Goal: Task Accomplishment & Management: Manage account settings

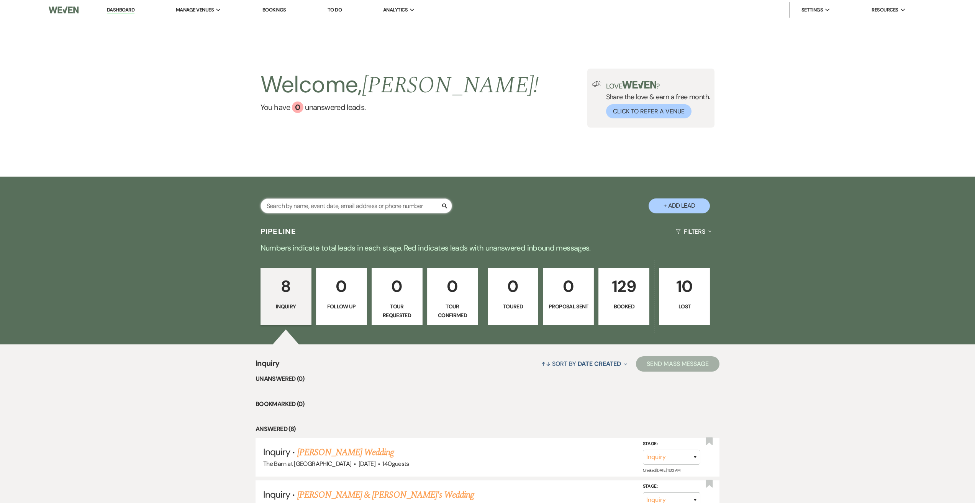
click at [388, 203] on input "text" at bounding box center [355, 205] width 191 height 15
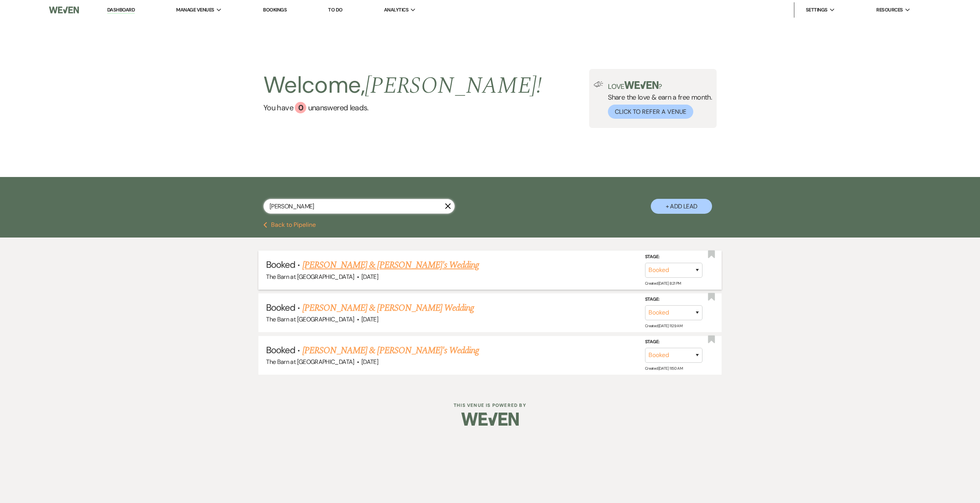
type input "[PERSON_NAME]"
click at [390, 265] on link "Courtney Mair & Fiance's Wedding" at bounding box center [391, 265] width 177 height 14
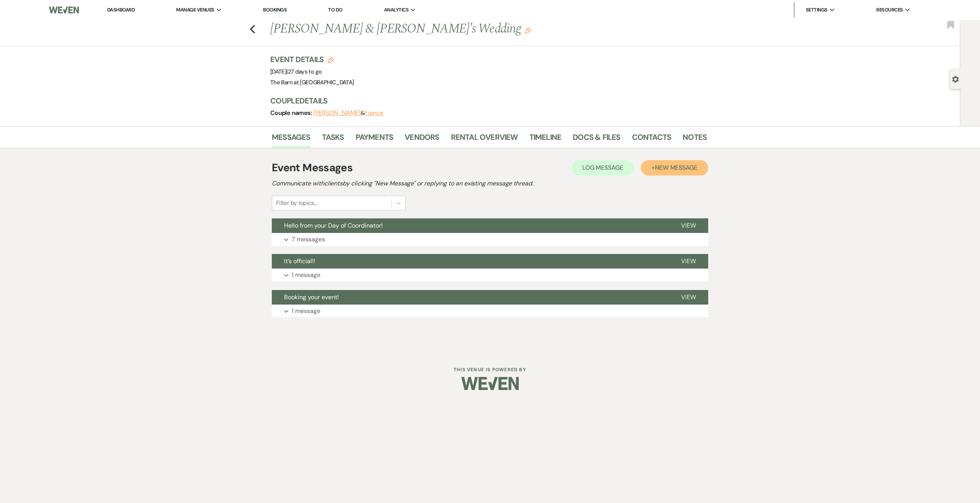
click at [699, 165] on button "+ New Message" at bounding box center [674, 167] width 67 height 15
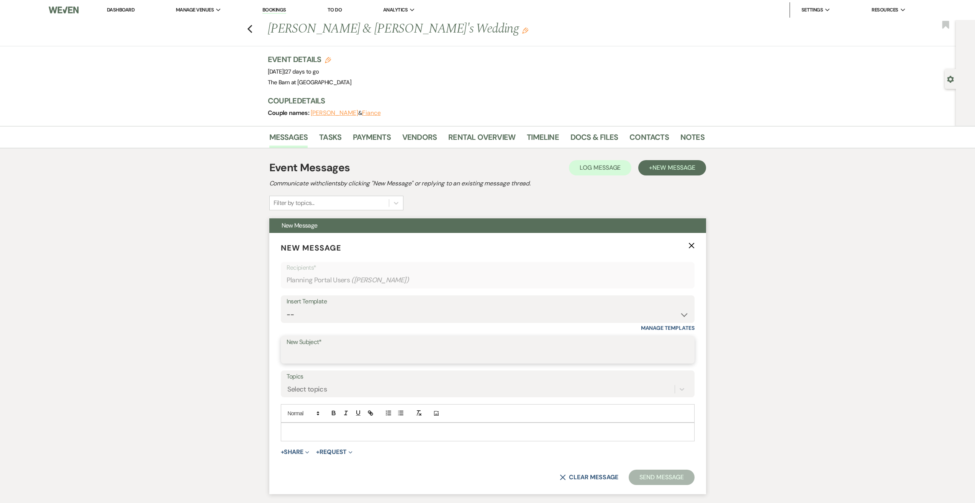
click at [329, 354] on input "New Subject*" at bounding box center [487, 355] width 402 height 15
type input "l"
type input "Linens for Caterer"
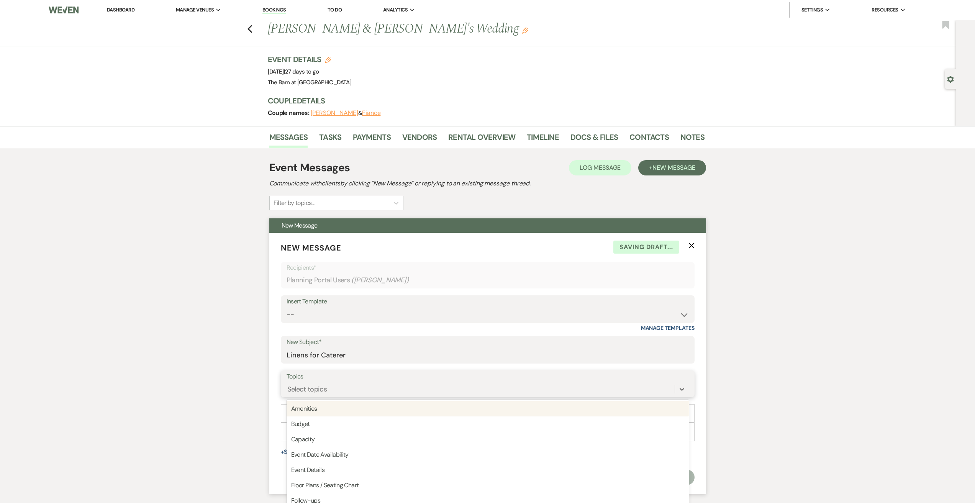
click at [331, 390] on div "option Amenities focused, 1 of 20. 20 results available. Use Up and Down to cho…" at bounding box center [487, 389] width 402 height 15
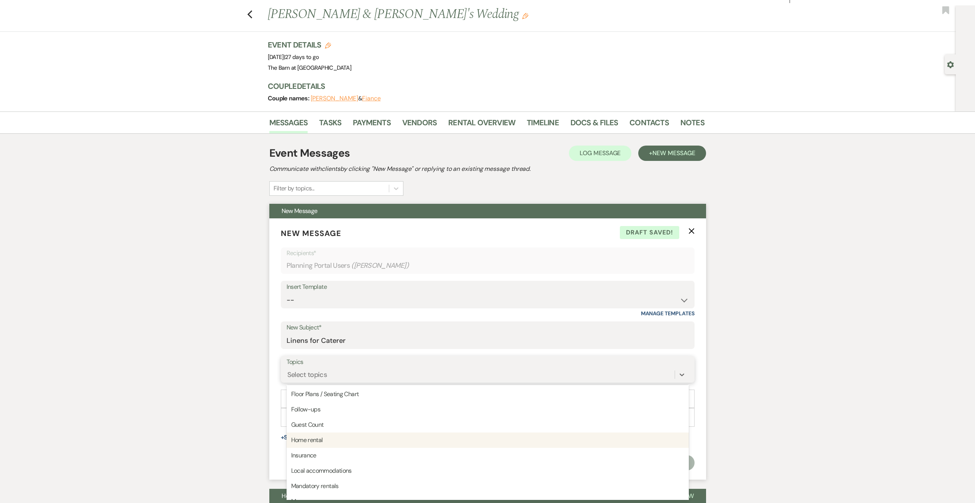
scroll to position [38, 0]
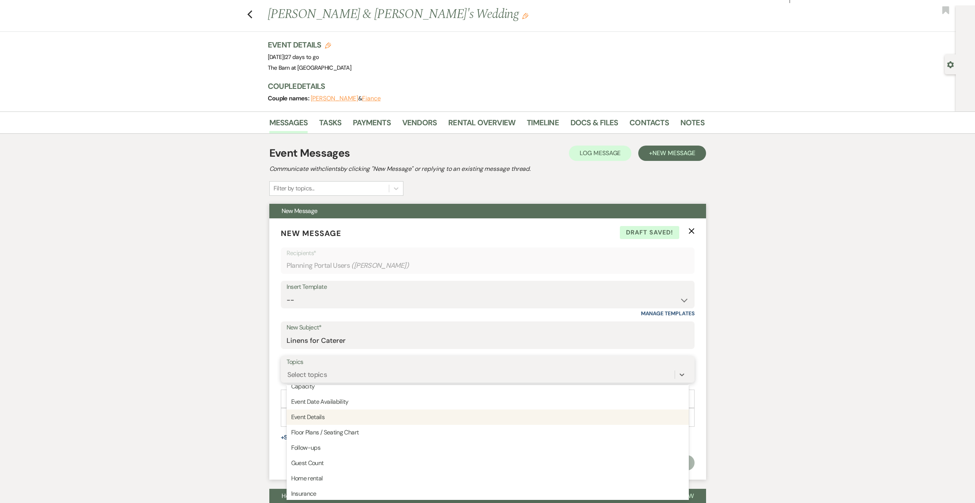
click at [356, 417] on div "Event Details" at bounding box center [487, 416] width 402 height 15
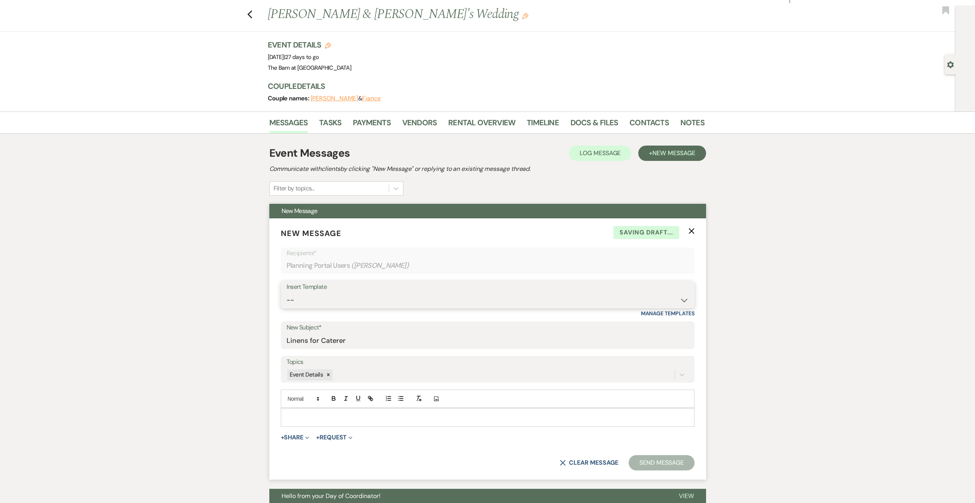
click at [343, 293] on select "-- Weven Planning Portal Introduction (Booked Events) Initial Inquiry Response …" at bounding box center [487, 300] width 402 height 15
click at [134, 313] on div "Messages Tasks Payments Vendors Rental Overview Timeline Docs & Files Contacts …" at bounding box center [487, 355] width 975 height 488
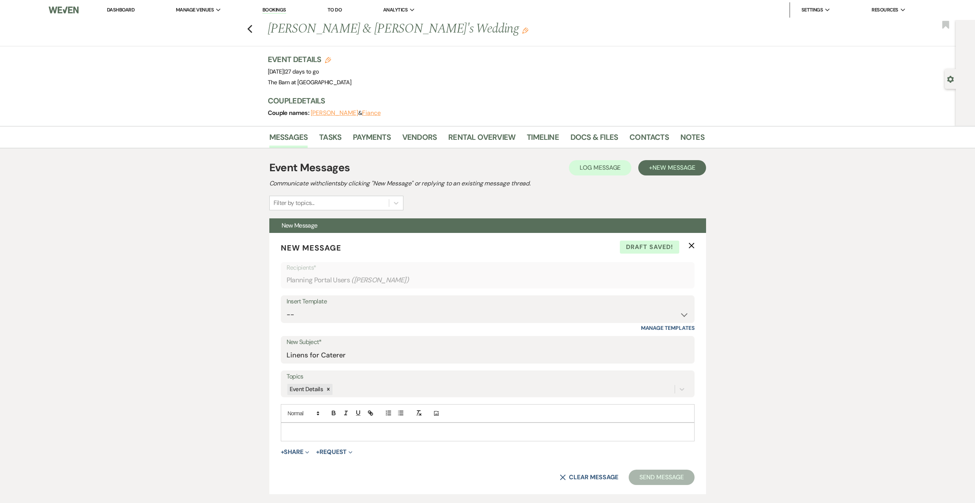
scroll to position [77, 0]
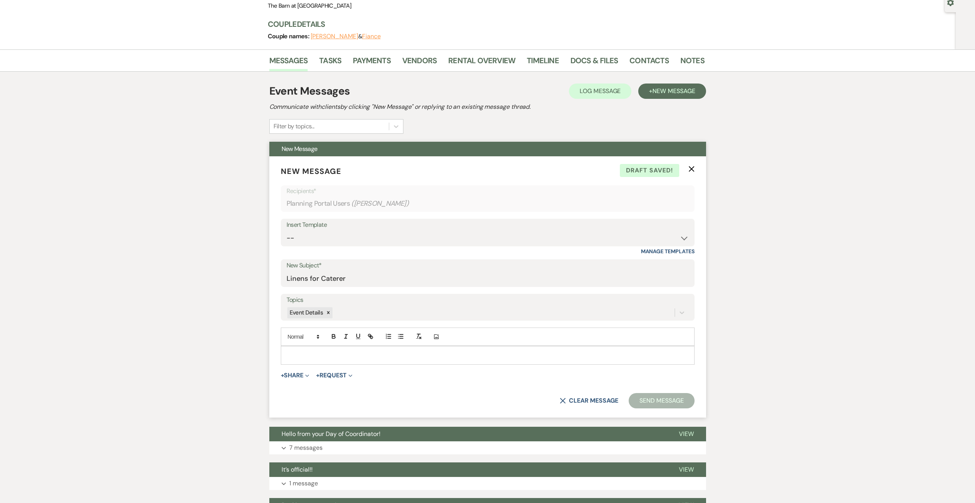
click at [318, 355] on p at bounding box center [487, 355] width 401 height 8
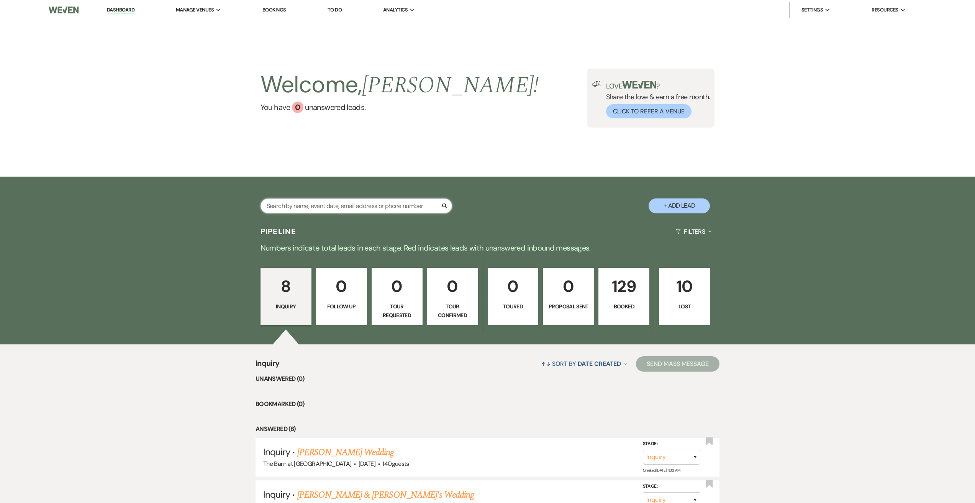
click at [321, 206] on input "text" at bounding box center [355, 205] width 191 height 15
type input "ashli"
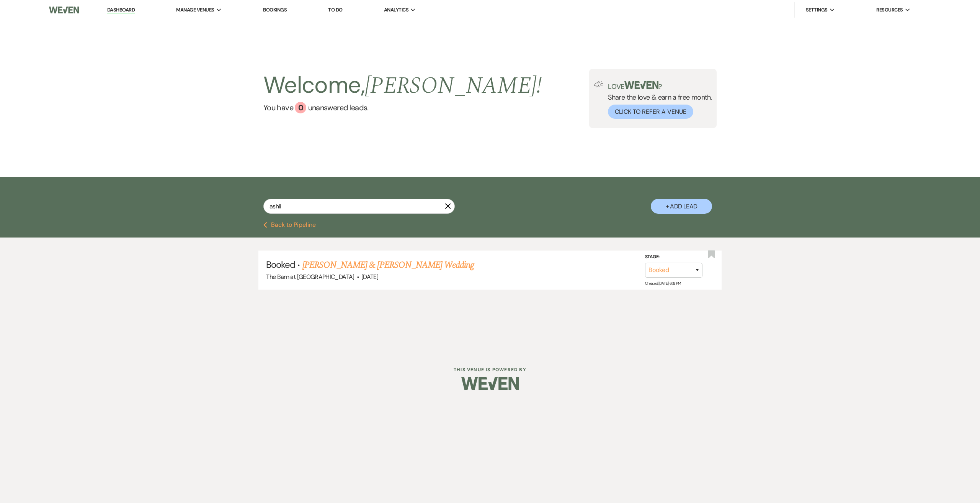
click at [327, 261] on link "[PERSON_NAME] & [PERSON_NAME] Wedding" at bounding box center [389, 265] width 172 height 14
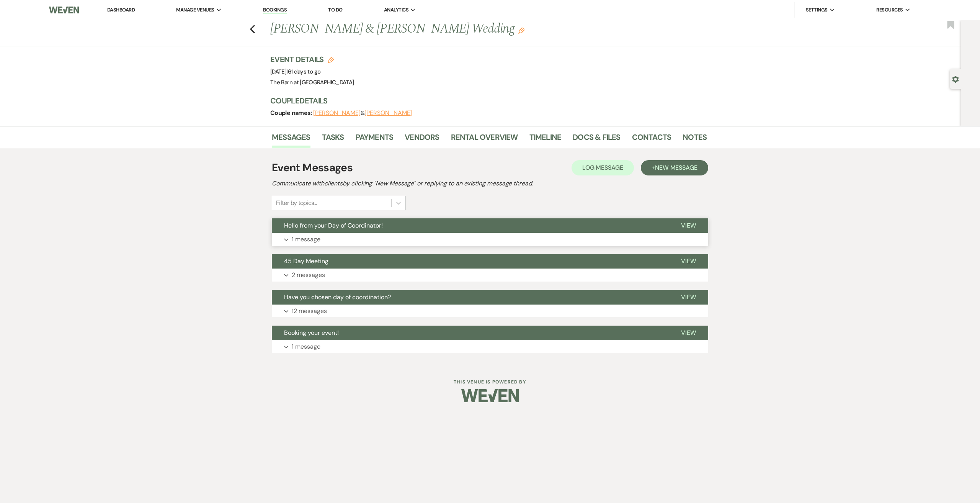
click at [325, 238] on button "Expand 1 message" at bounding box center [490, 239] width 437 height 13
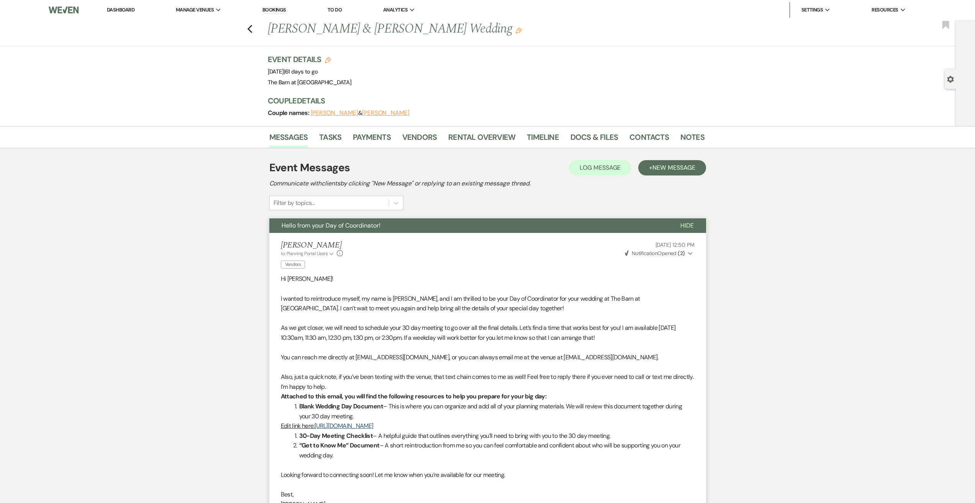
click at [249, 30] on div "Previous [PERSON_NAME] & [PERSON_NAME] Wedding Edit Bookmark" at bounding box center [475, 33] width 959 height 26
click at [252, 29] on use "button" at bounding box center [249, 29] width 5 height 8
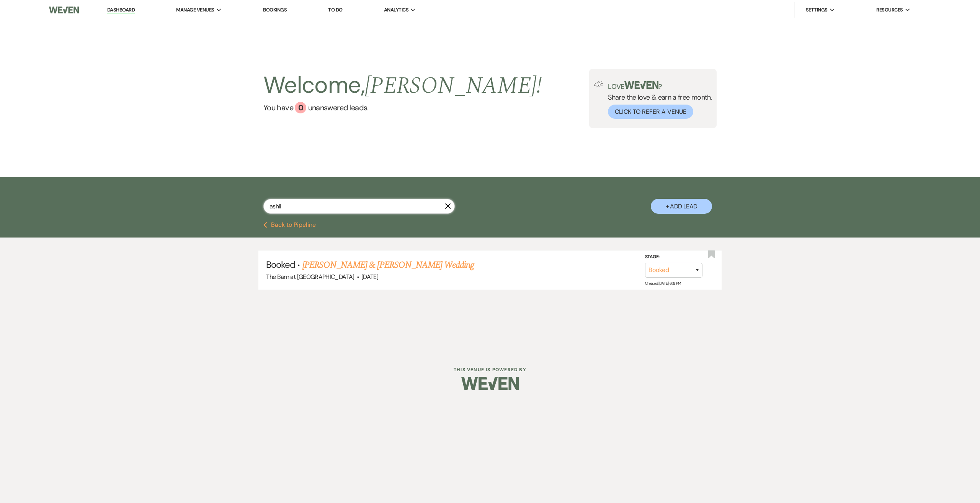
drag, startPoint x: 290, startPoint y: 207, endPoint x: 209, endPoint y: 198, distance: 82.1
click at [209, 198] on div "ashli X + Add Lead" at bounding box center [490, 199] width 980 height 45
type input "[PERSON_NAME]"
click at [360, 263] on link "[PERSON_NAME] & [PERSON_NAME] Wedding" at bounding box center [389, 265] width 172 height 14
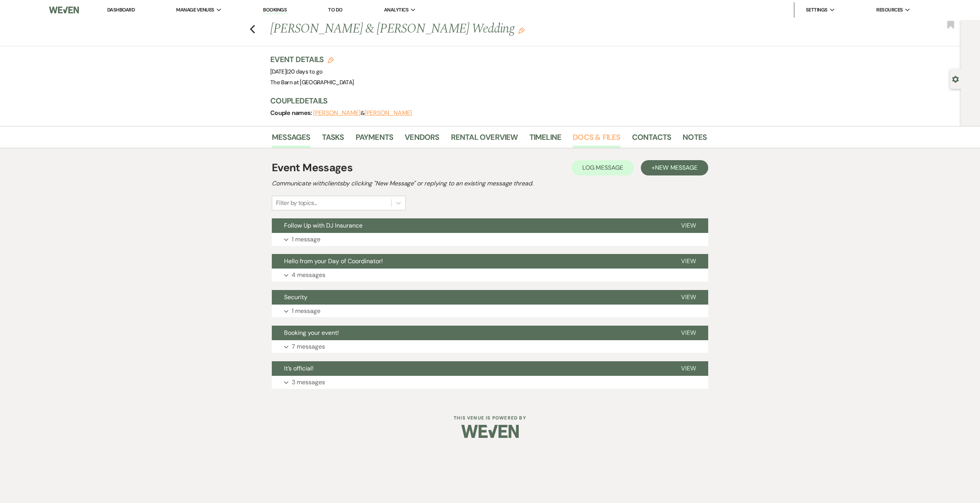
click at [591, 139] on link "Docs & Files" at bounding box center [596, 139] width 47 height 17
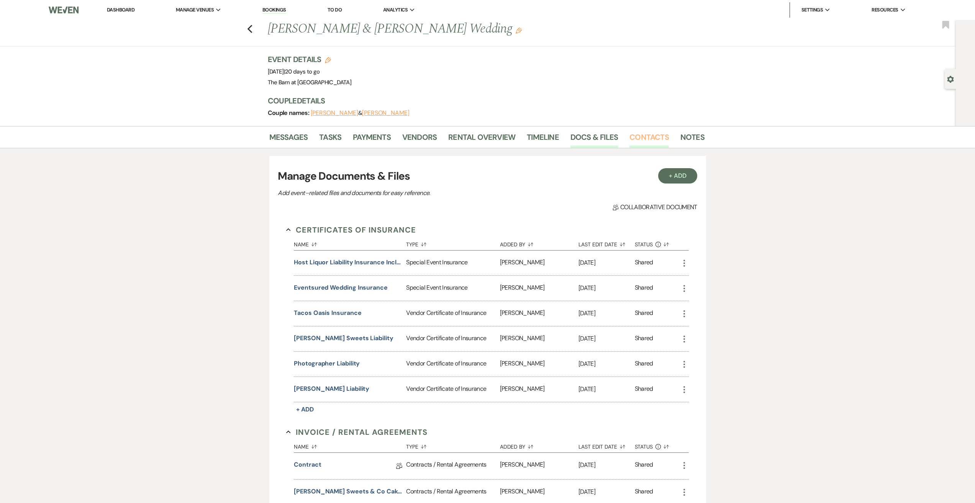
click at [647, 137] on link "Contacts" at bounding box center [648, 139] width 39 height 17
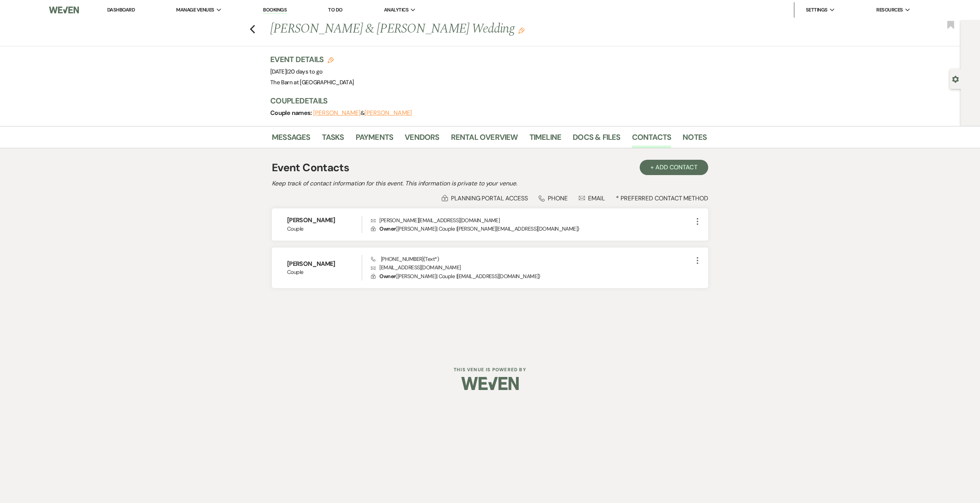
click at [253, 37] on div "Previous [PERSON_NAME] & [PERSON_NAME] Wedding Edit Bookmark" at bounding box center [478, 33] width 965 height 26
click at [258, 27] on div "Previous [PERSON_NAME] & [PERSON_NAME] Wedding Edit Bookmark" at bounding box center [478, 33] width 965 height 26
click at [249, 29] on div "Previous [PERSON_NAME] & [PERSON_NAME] Wedding Edit Bookmark" at bounding box center [478, 33] width 965 height 26
click at [253, 29] on icon "Previous" at bounding box center [253, 29] width 6 height 9
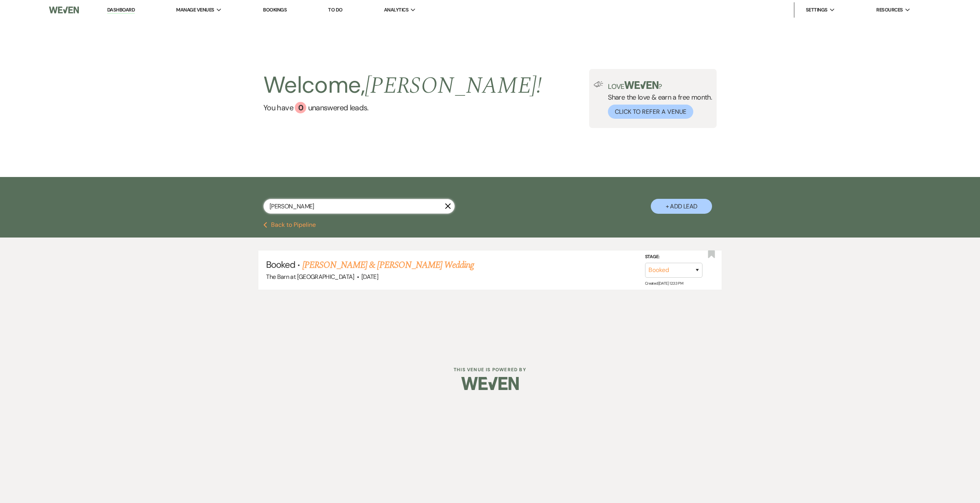
click at [300, 206] on input "[PERSON_NAME]" at bounding box center [358, 206] width 191 height 15
drag, startPoint x: 300, startPoint y: 206, endPoint x: 241, endPoint y: 199, distance: 59.8
click at [241, 199] on div "[PERSON_NAME] X + Add Lead" at bounding box center [489, 200] width 551 height 39
type input "ashli"
click at [365, 259] on link "[PERSON_NAME] & [PERSON_NAME] Wedding" at bounding box center [389, 265] width 172 height 14
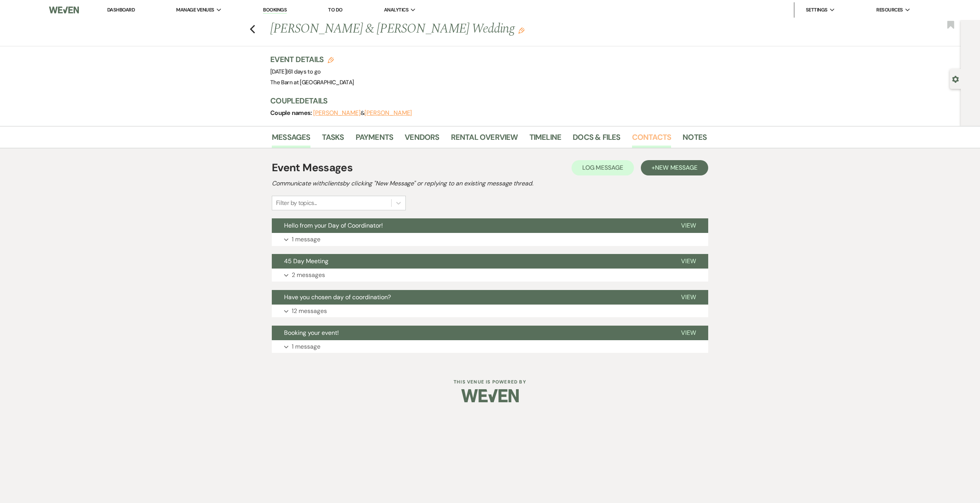
click at [651, 134] on link "Contacts" at bounding box center [651, 139] width 39 height 17
